Goal: Task Accomplishment & Management: Manage account settings

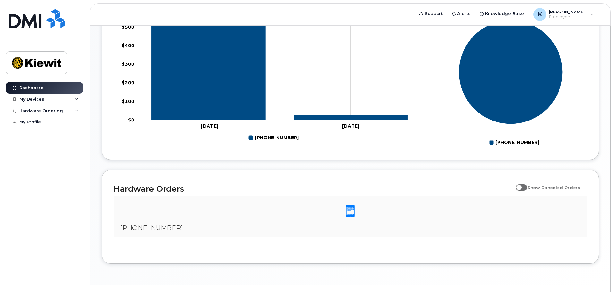
scroll to position [300, 0]
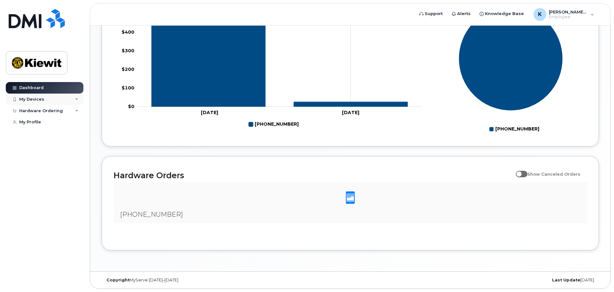
click at [45, 97] on div "My Devices" at bounding box center [45, 100] width 78 height 12
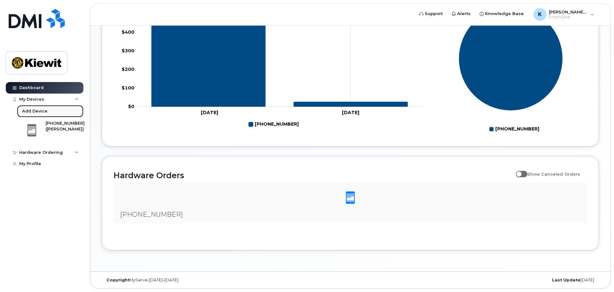
click at [33, 113] on div "Add Device" at bounding box center [34, 111] width 25 height 6
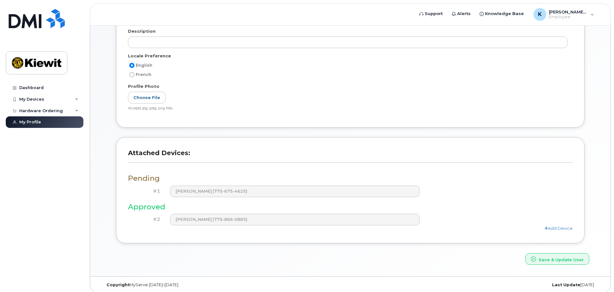
scroll to position [117, 0]
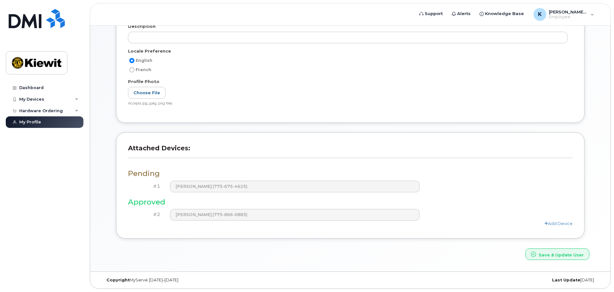
click at [191, 145] on h3 "Attached Devices:" at bounding box center [350, 151] width 444 height 14
click at [566, 222] on link "Add Device" at bounding box center [558, 223] width 28 height 5
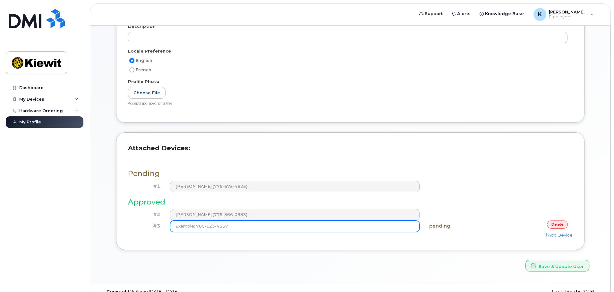
click at [259, 225] on input at bounding box center [295, 227] width 250 height 12
type input "(775) 675-4625"
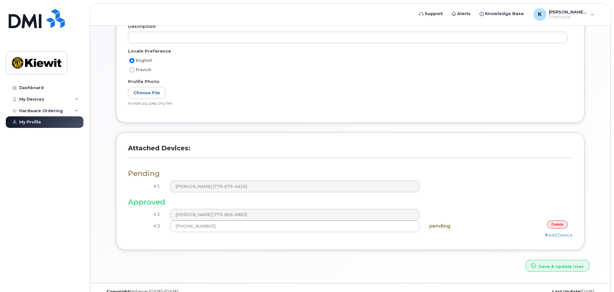
click at [465, 197] on div "Pending #1 KELLY KOVALESKI (775-675-4625) Approved #2 KELLY KOVALESKI (775-866-…" at bounding box center [350, 201] width 444 height 74
click at [563, 235] on link "Add Device" at bounding box center [558, 234] width 28 height 5
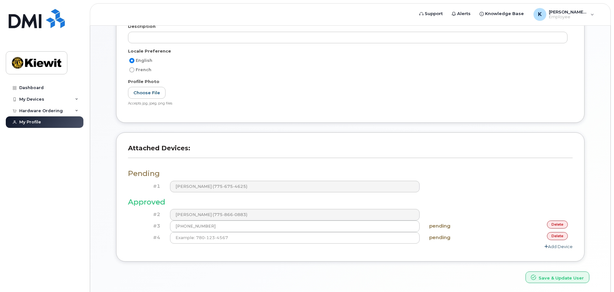
click at [561, 237] on link "delete" at bounding box center [557, 236] width 21 height 8
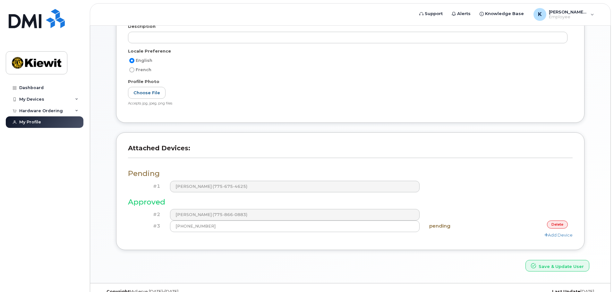
click at [457, 247] on div "Attached Devices: Pending #1 KELLY KOVALESKI (775-675-4625) Approved #2 KELLY K…" at bounding box center [350, 191] width 468 height 118
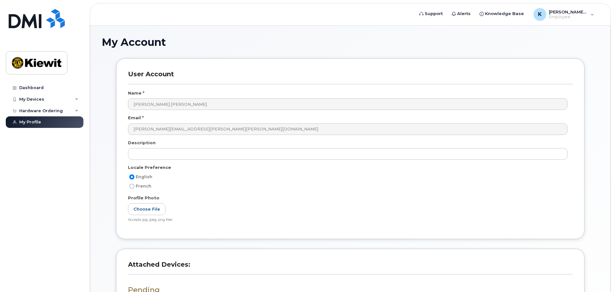
scroll to position [0, 0]
click at [38, 84] on link "Dashboard" at bounding box center [45, 88] width 78 height 12
